Goal: Download file/media

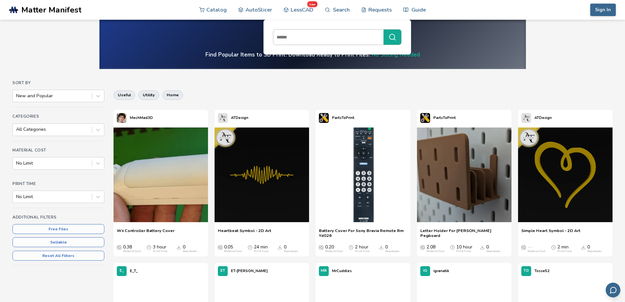
click at [289, 39] on input at bounding box center [326, 37] width 107 height 12
type input "********"
click at [384, 30] on button "********" at bounding box center [393, 37] width 18 height 15
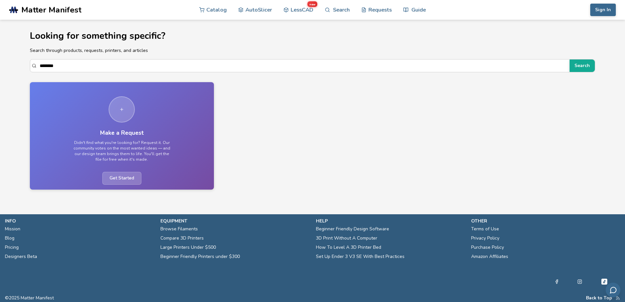
click at [55, 6] on span "Matter Manifest" at bounding box center [51, 9] width 60 height 9
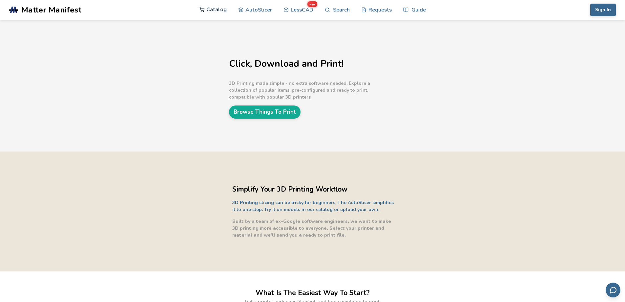
click at [216, 9] on link "Catalog" at bounding box center [213, 10] width 28 height 20
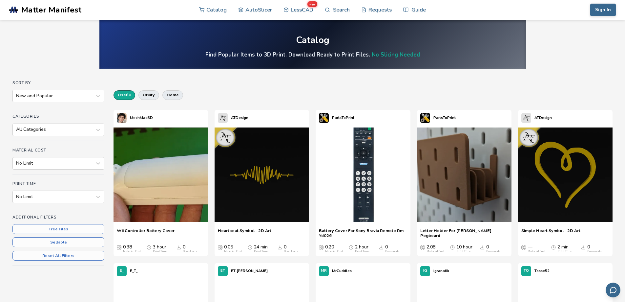
click at [128, 93] on button "useful" at bounding box center [125, 94] width 22 height 9
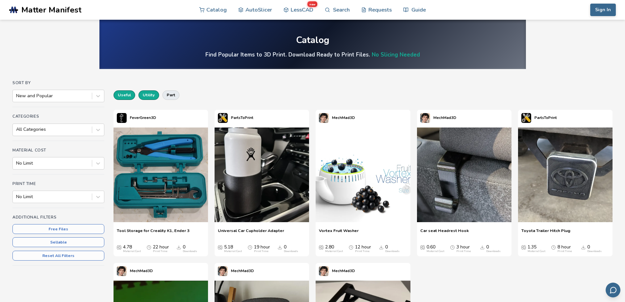
click at [148, 93] on button "utility" at bounding box center [148, 94] width 21 height 9
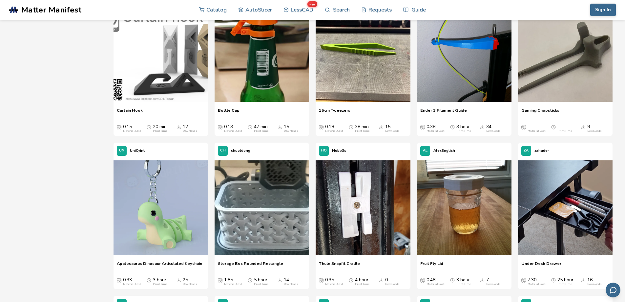
scroll to position [525, 0]
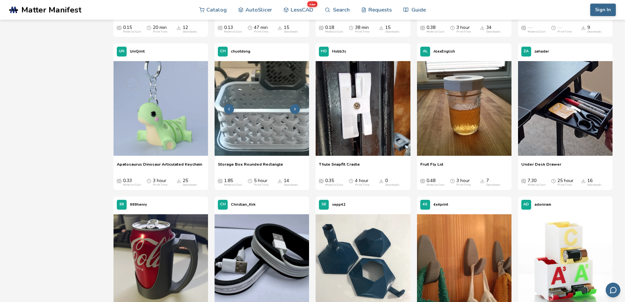
click at [269, 131] on img at bounding box center [262, 108] width 95 height 95
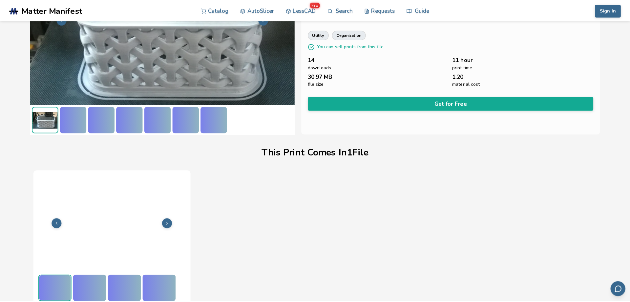
scroll to position [90, 0]
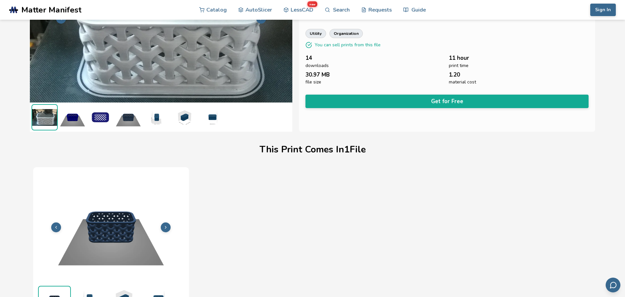
click at [205, 67] on img at bounding box center [161, 18] width 263 height 197
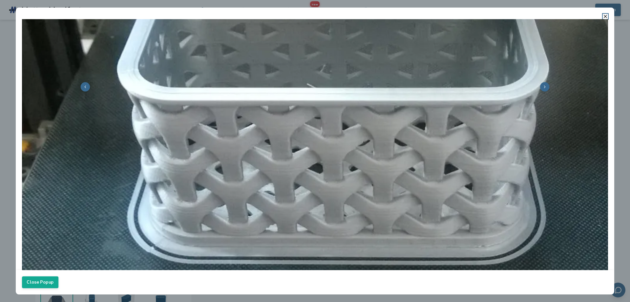
scroll to position [210, 0]
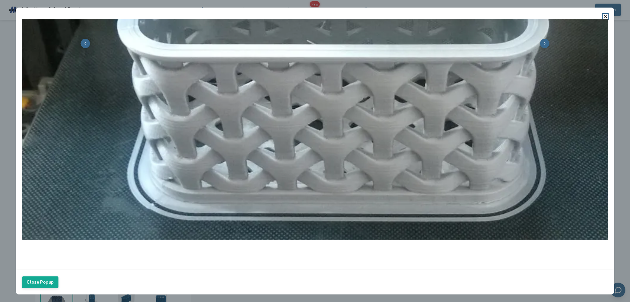
click at [540, 39] on button at bounding box center [545, 44] width 10 height 10
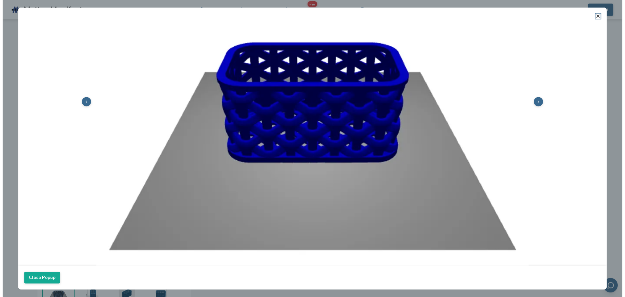
scroll to position [144, 0]
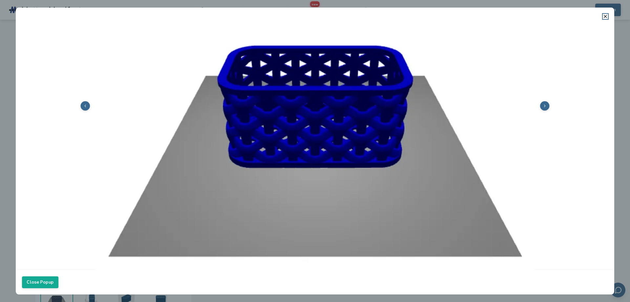
click at [543, 103] on icon at bounding box center [545, 105] width 4 height 4
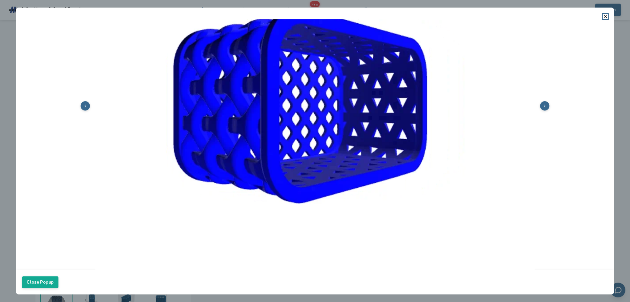
click at [543, 103] on icon at bounding box center [545, 105] width 4 height 4
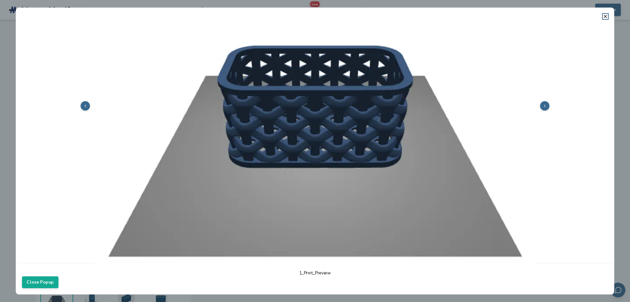
click at [543, 103] on icon at bounding box center [545, 105] width 4 height 4
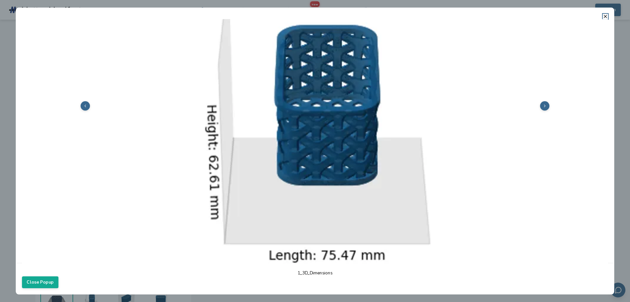
click at [543, 103] on icon at bounding box center [545, 105] width 4 height 4
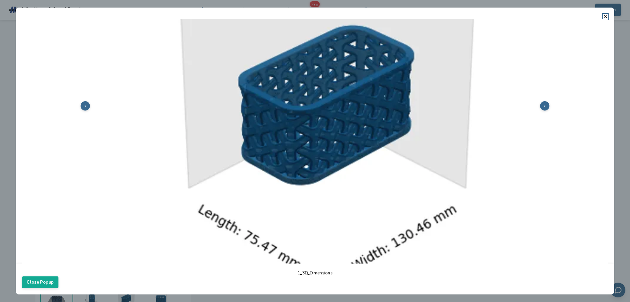
click at [543, 103] on icon at bounding box center [545, 105] width 4 height 4
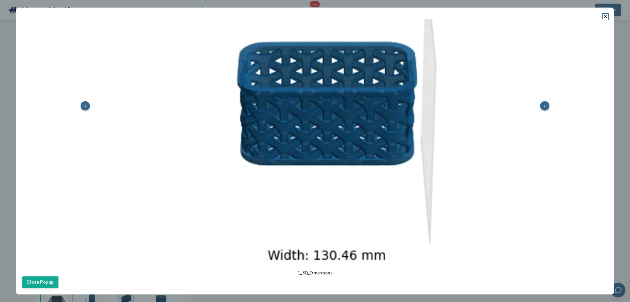
click at [543, 103] on icon at bounding box center [545, 105] width 4 height 4
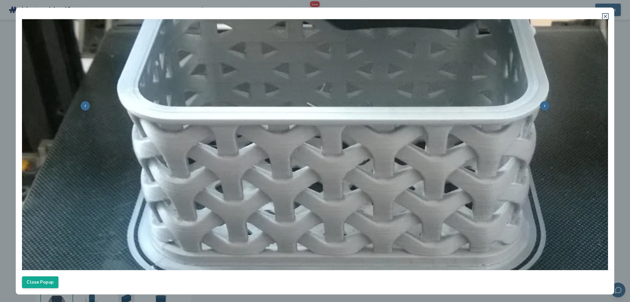
click at [604, 15] on line at bounding box center [605, 16] width 3 height 3
